Goal: Information Seeking & Learning: Learn about a topic

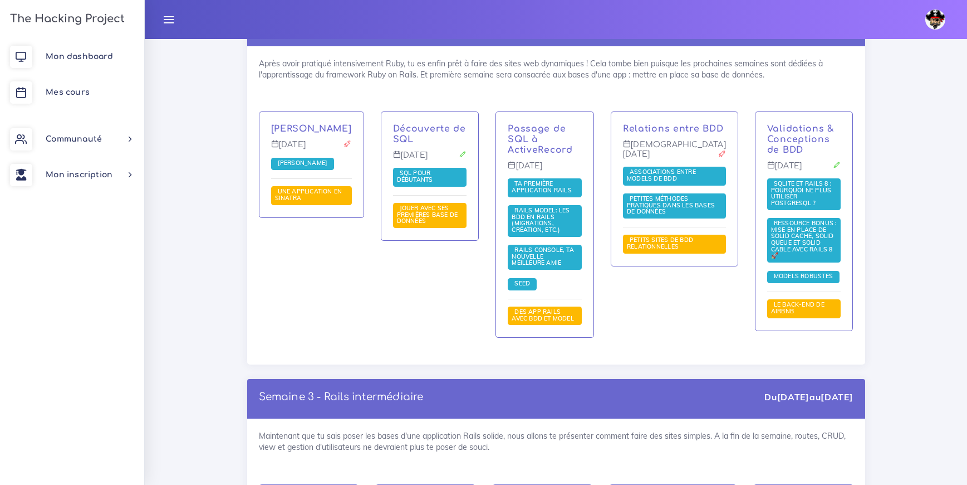
scroll to position [2013, 0]
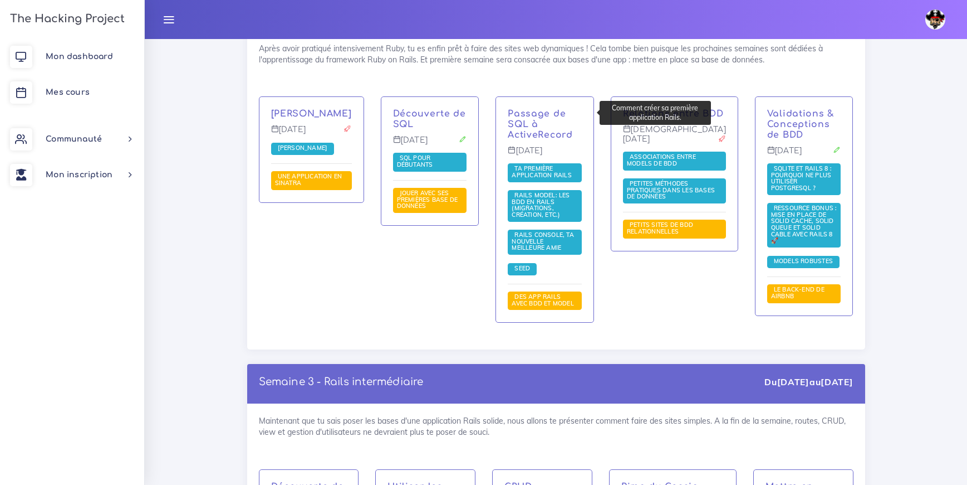
click at [531, 164] on span "Ta première application Rails" at bounding box center [543, 171] width 63 height 14
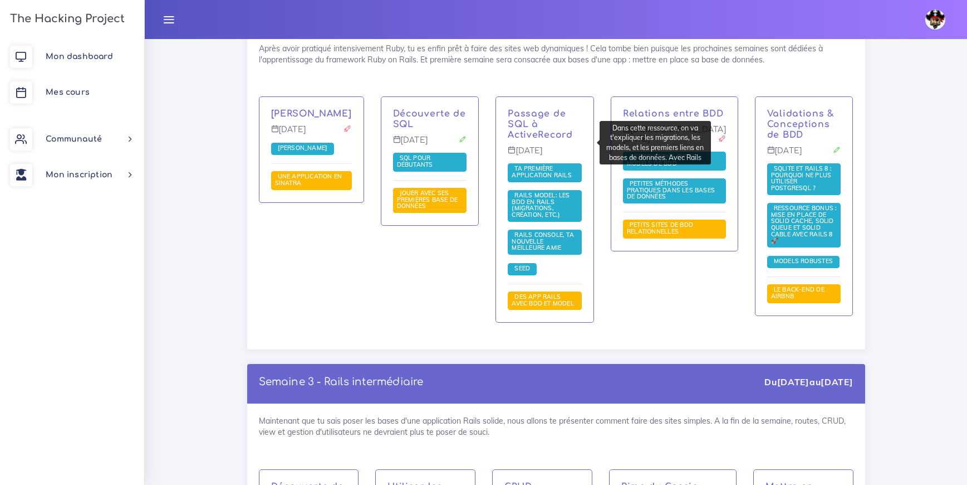
click at [530, 191] on span "Rails Model: les BDD en Rails (migrations, création, etc.)" at bounding box center [541, 204] width 58 height 27
click at [531, 231] on span "Rails Console, ta nouvelle meilleure amie" at bounding box center [543, 241] width 62 height 21
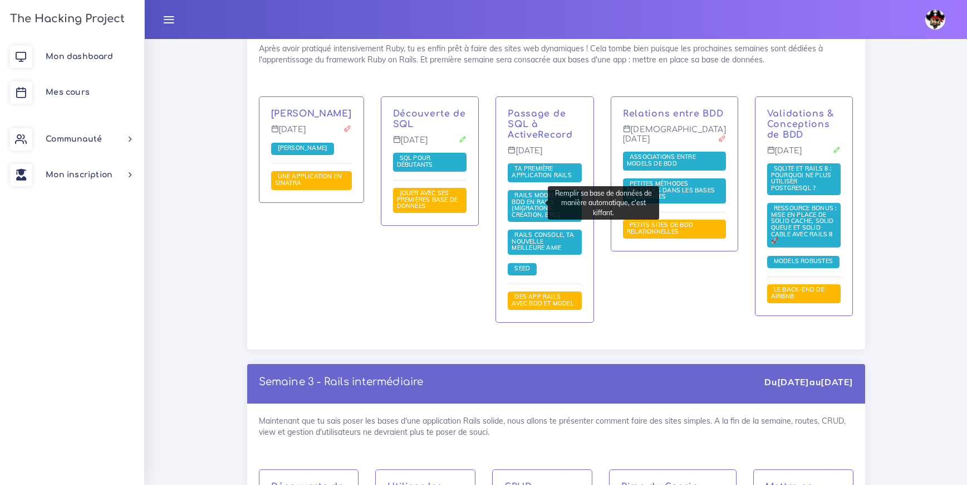
click at [526, 265] on link "Seed" at bounding box center [522, 269] width 21 height 8
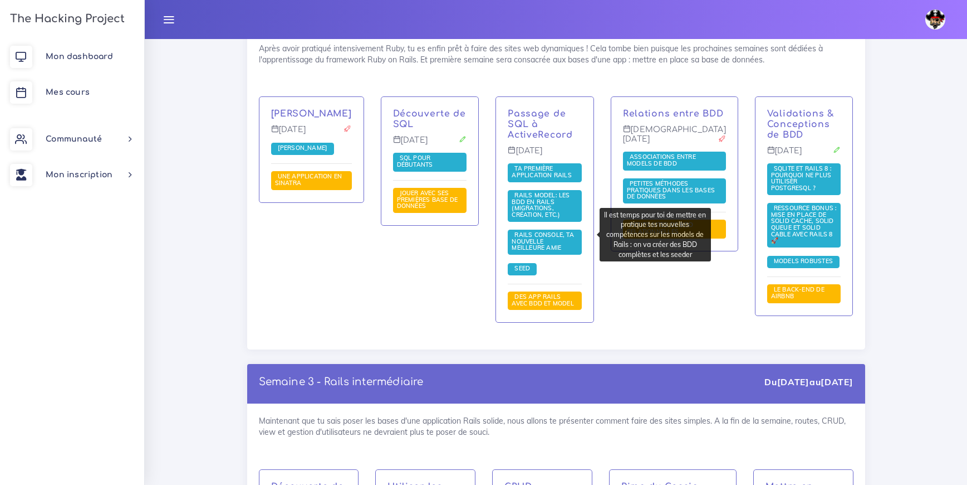
click at [531, 292] on span "Des app Rails avec BDD et Model" at bounding box center [544, 299] width 65 height 14
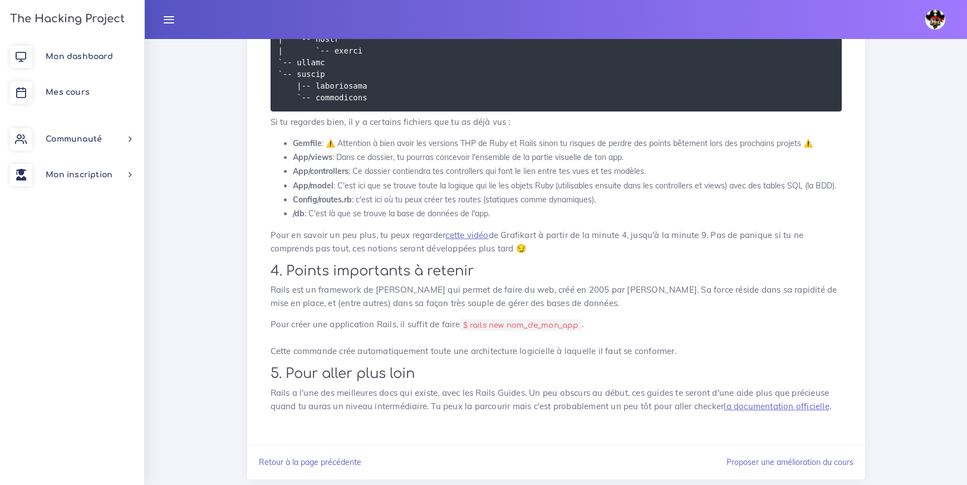
scroll to position [2583, 0]
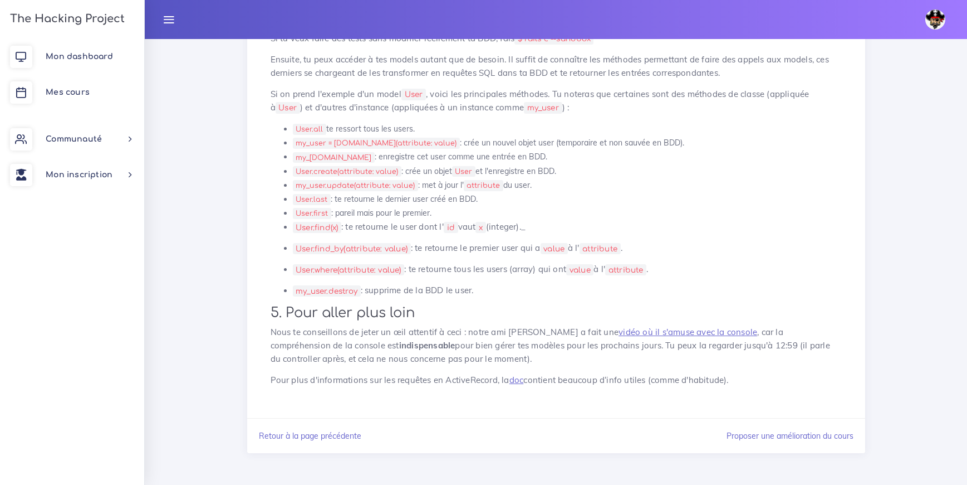
scroll to position [2314, 0]
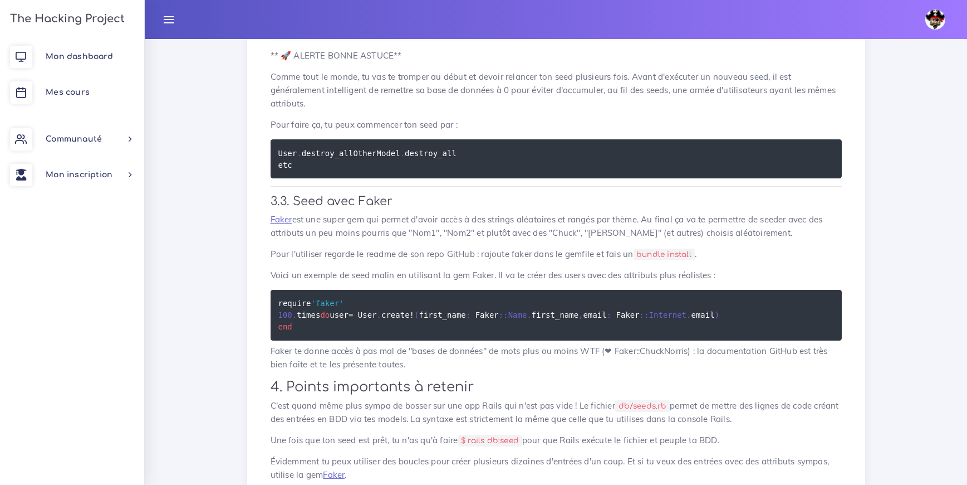
scroll to position [1048, 0]
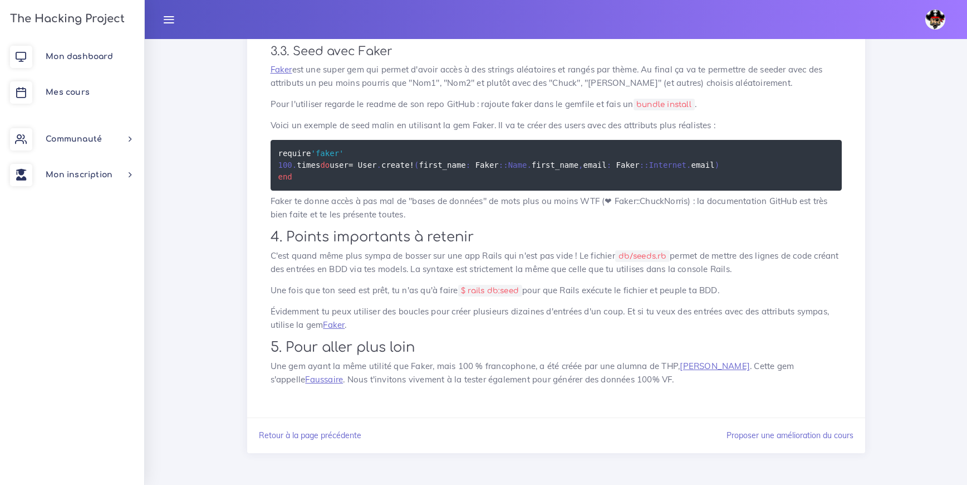
click at [746, 329] on p "Évidemment tu peux utiliser des boucles pour créer plusieurs dizaines d'entrées…" at bounding box center [556, 318] width 571 height 27
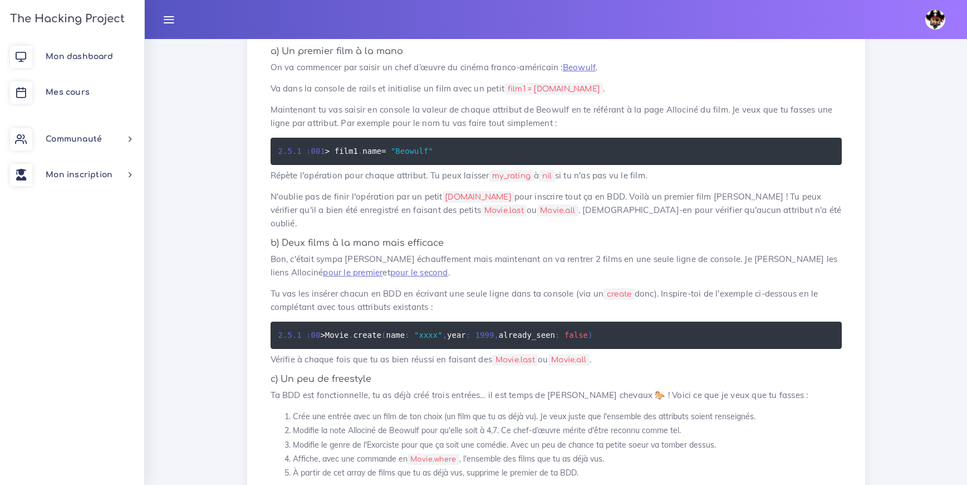
scroll to position [562, 0]
